Goal: Task Accomplishment & Management: Manage account settings

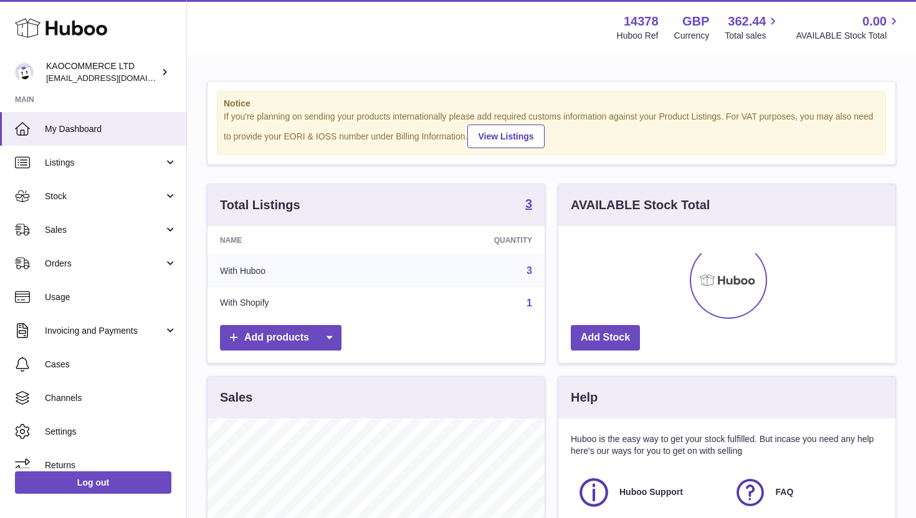
scroll to position [194, 337]
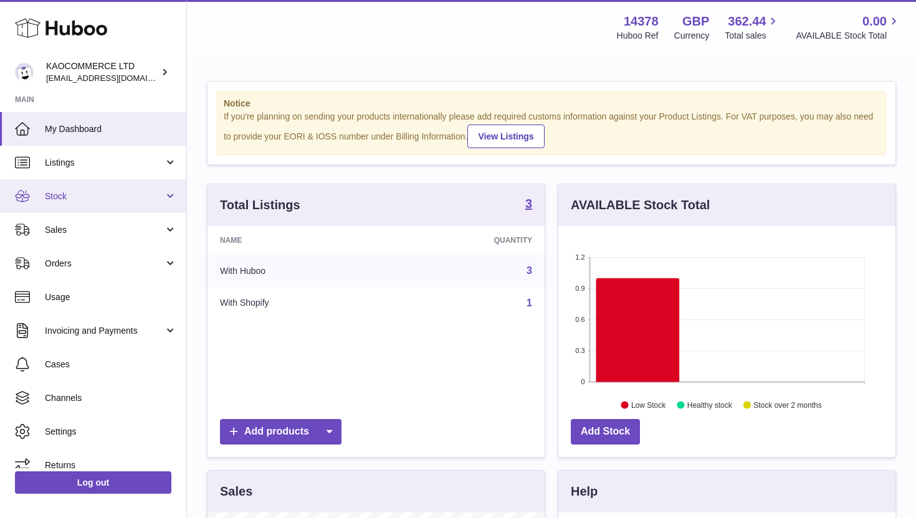
click at [95, 186] on link "Stock" at bounding box center [93, 196] width 186 height 34
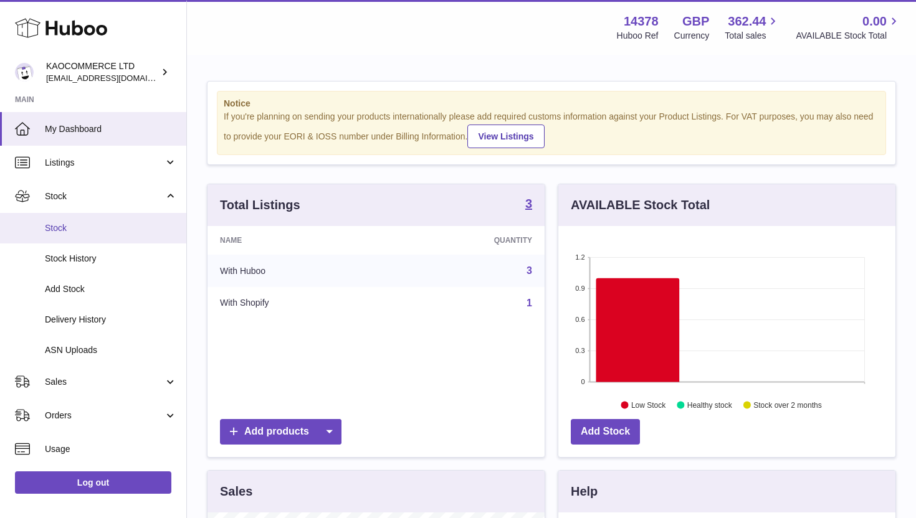
click at [79, 228] on span "Stock" at bounding box center [111, 228] width 132 height 12
